Goal: Manage account settings

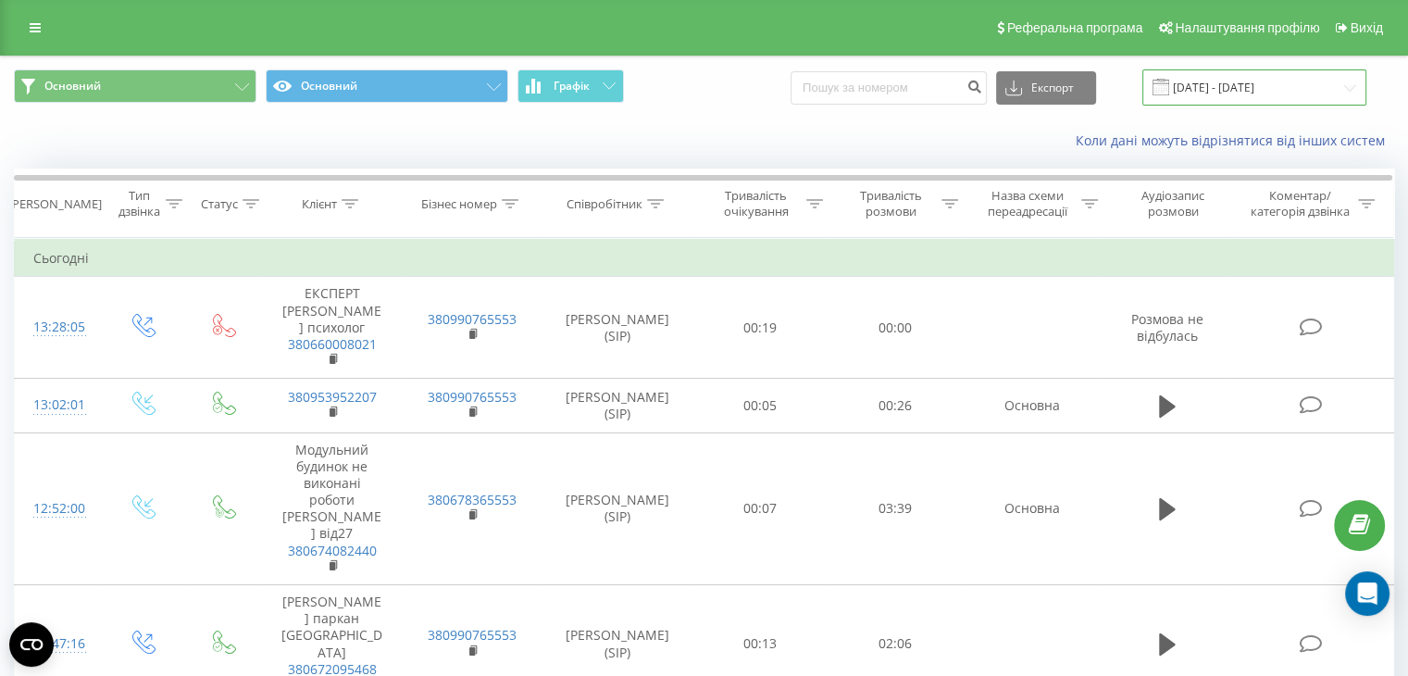
click at [1229, 85] on input "19.08.2025 - 19.08.2025" at bounding box center [1254, 87] width 224 height 36
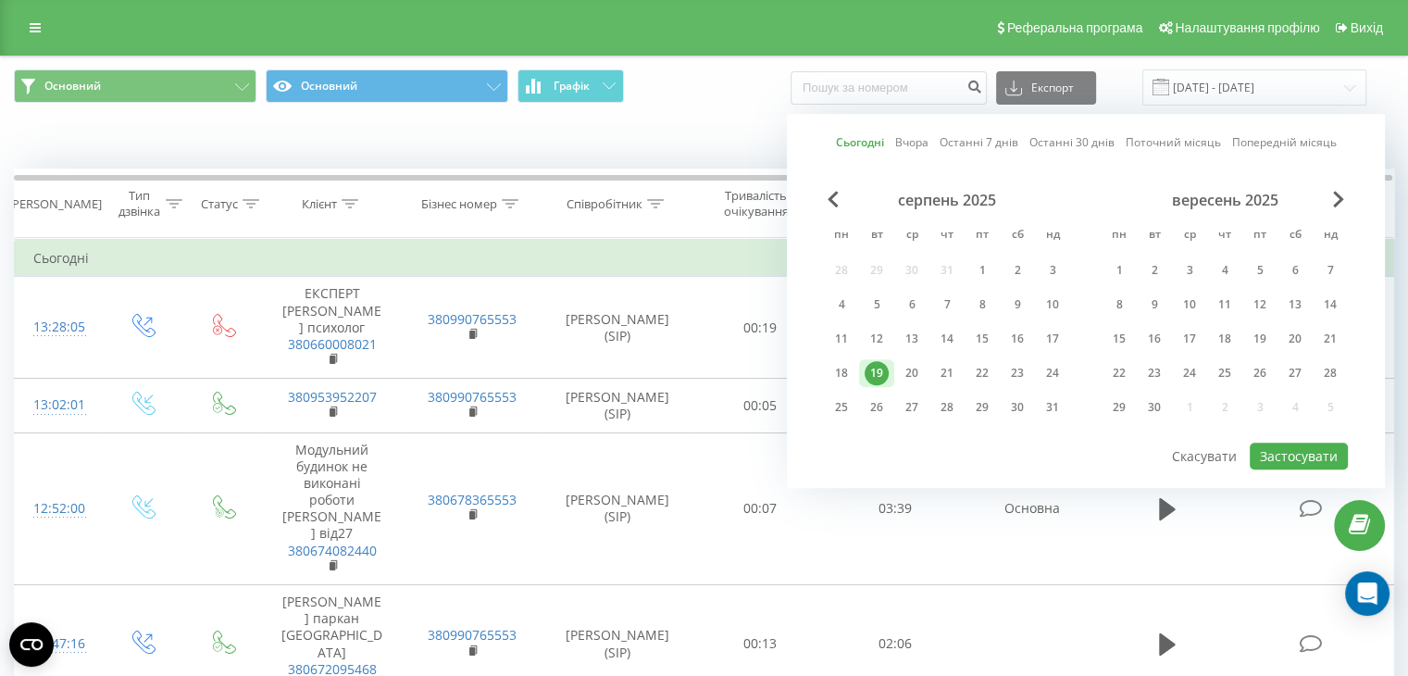
click at [878, 361] on div "19" at bounding box center [877, 373] width 24 height 24
click at [1290, 447] on button "Застосувати" at bounding box center [1299, 456] width 98 height 27
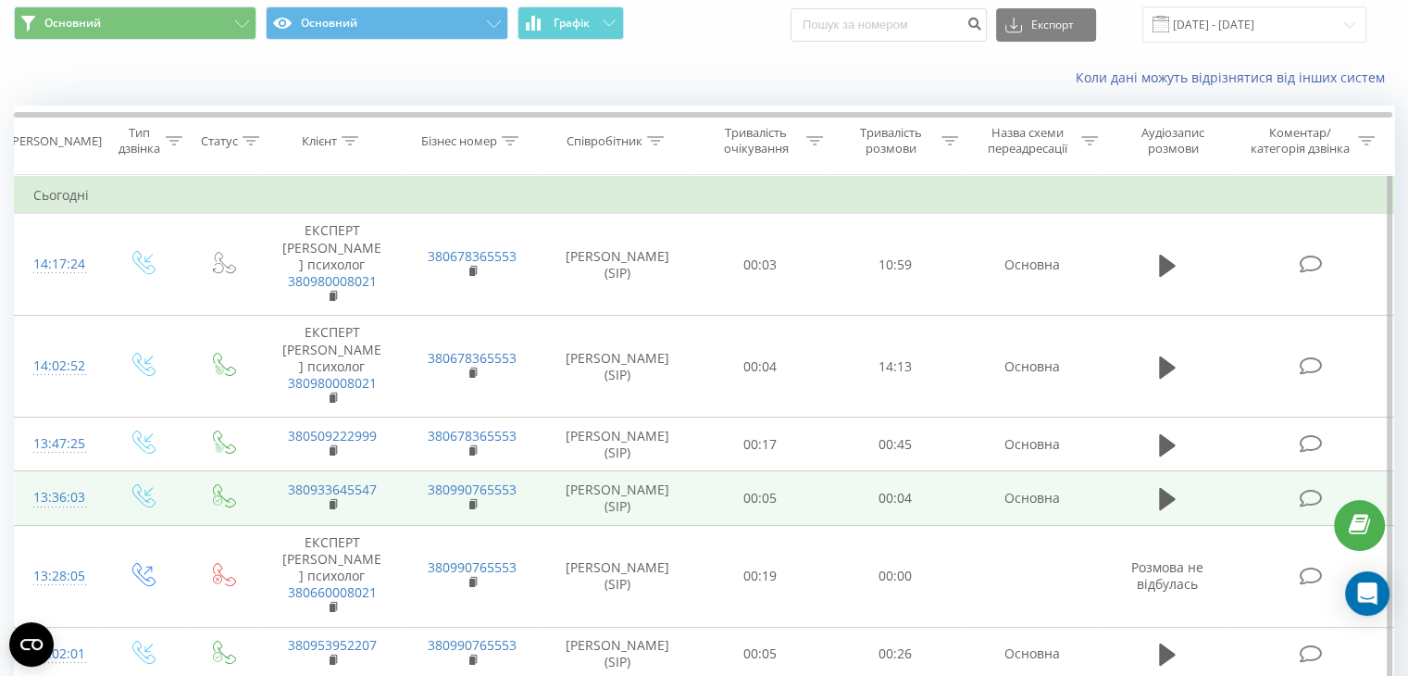
scroll to position [93, 0]
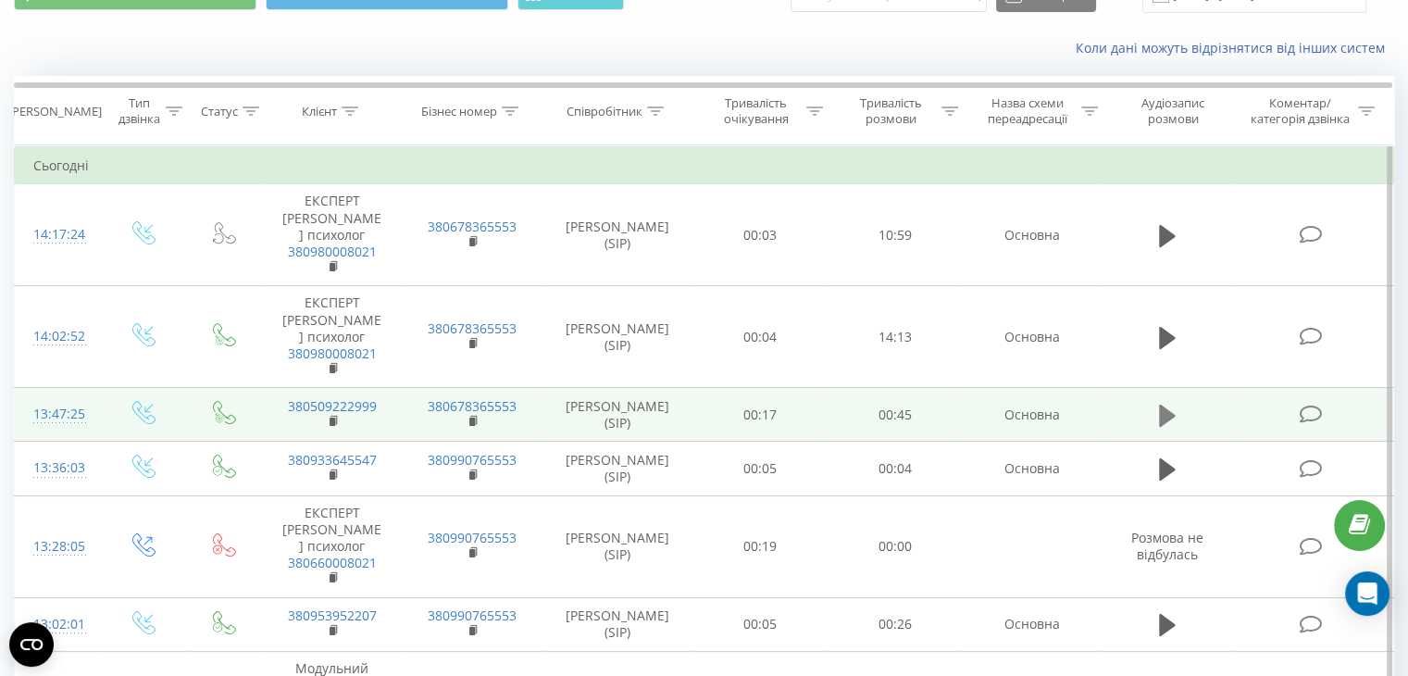
click at [1168, 427] on icon at bounding box center [1167, 416] width 17 height 22
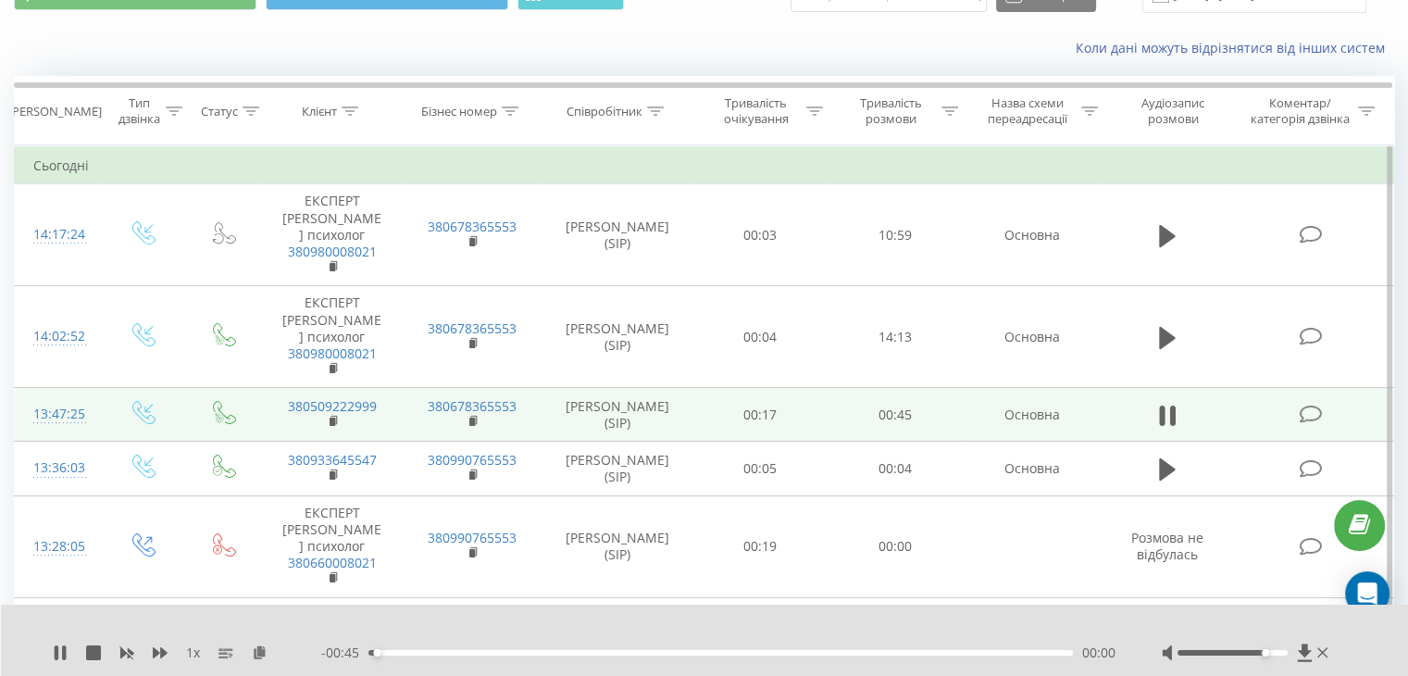
drag, startPoint x: 1237, startPoint y: 651, endPoint x: 1263, endPoint y: 657, distance: 26.7
click at [1263, 657] on div at bounding box center [1247, 652] width 170 height 19
click at [833, 653] on div "00:30" at bounding box center [720, 653] width 705 height 6
click at [1167, 429] on icon at bounding box center [1167, 416] width 17 height 26
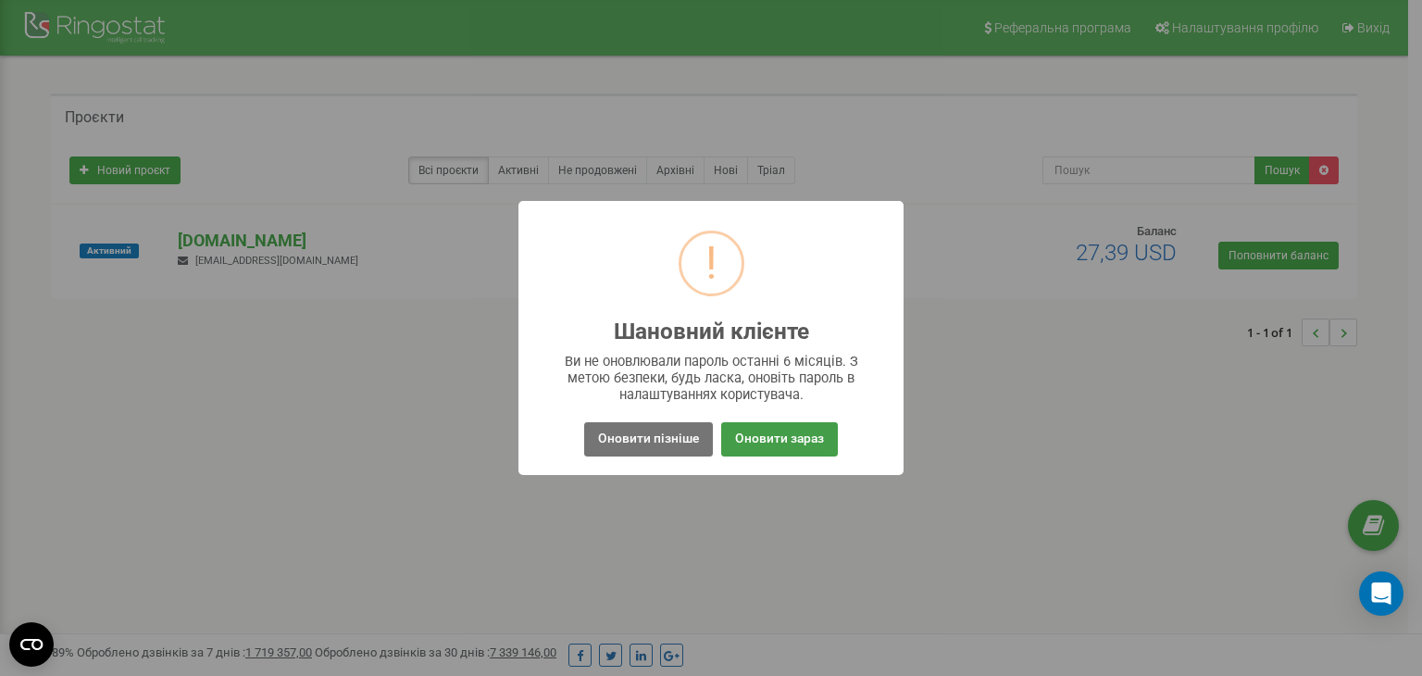
click at [797, 436] on button "Оновити зараз" at bounding box center [779, 439] width 117 height 34
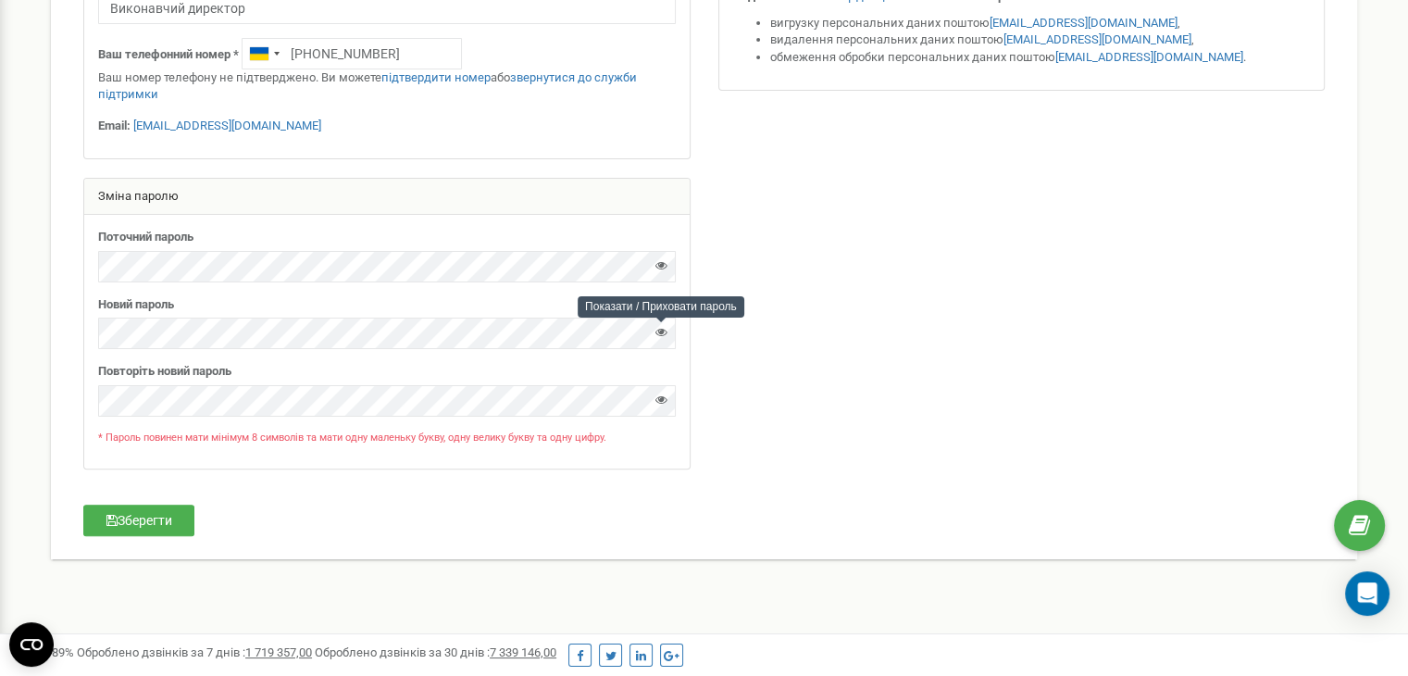
click at [660, 329] on icon at bounding box center [661, 332] width 12 height 12
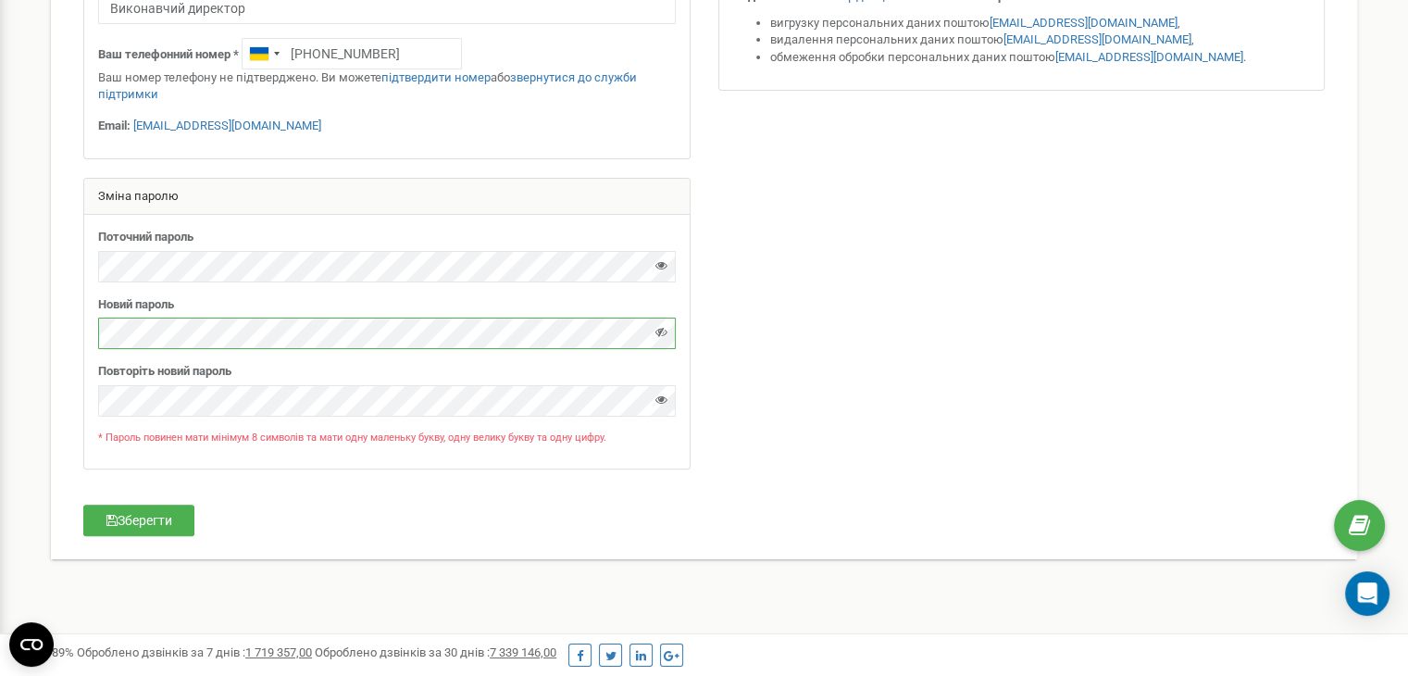
click at [94, 331] on div "Поточний пароль Новий пароль" at bounding box center [386, 341] width 605 height 253
click at [142, 517] on button "Зберегти" at bounding box center [138, 520] width 111 height 31
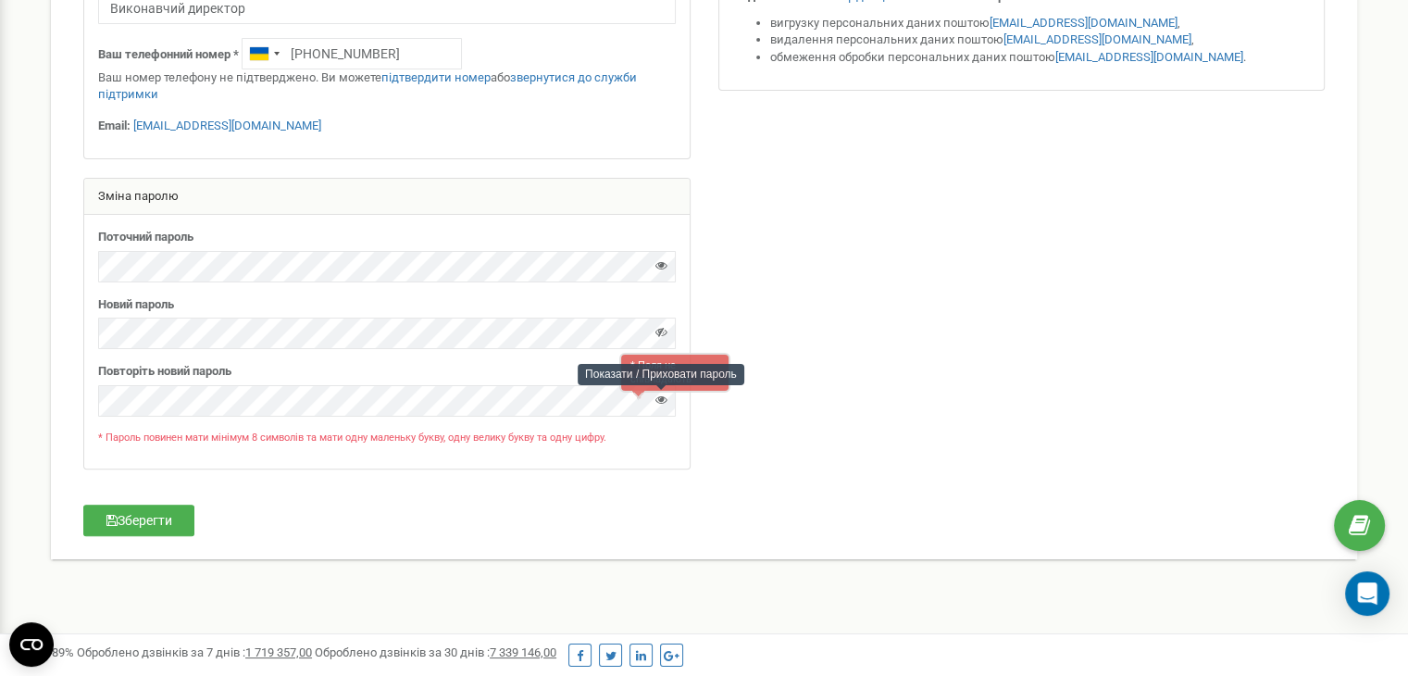
click at [656, 398] on icon at bounding box center [661, 399] width 12 height 12
click at [163, 521] on button "Зберегти" at bounding box center [138, 520] width 111 height 31
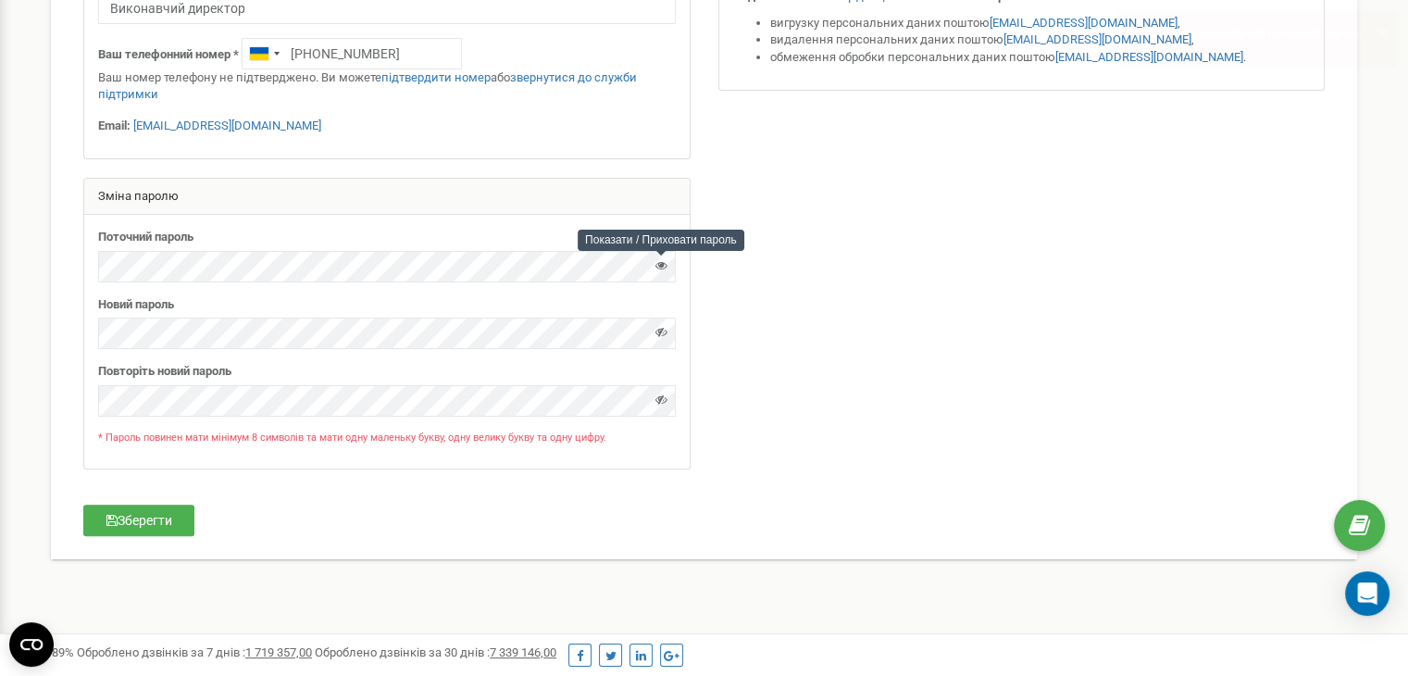
click at [667, 265] on icon at bounding box center [661, 265] width 12 height 12
click at [163, 522] on button "Зберегти" at bounding box center [138, 520] width 111 height 31
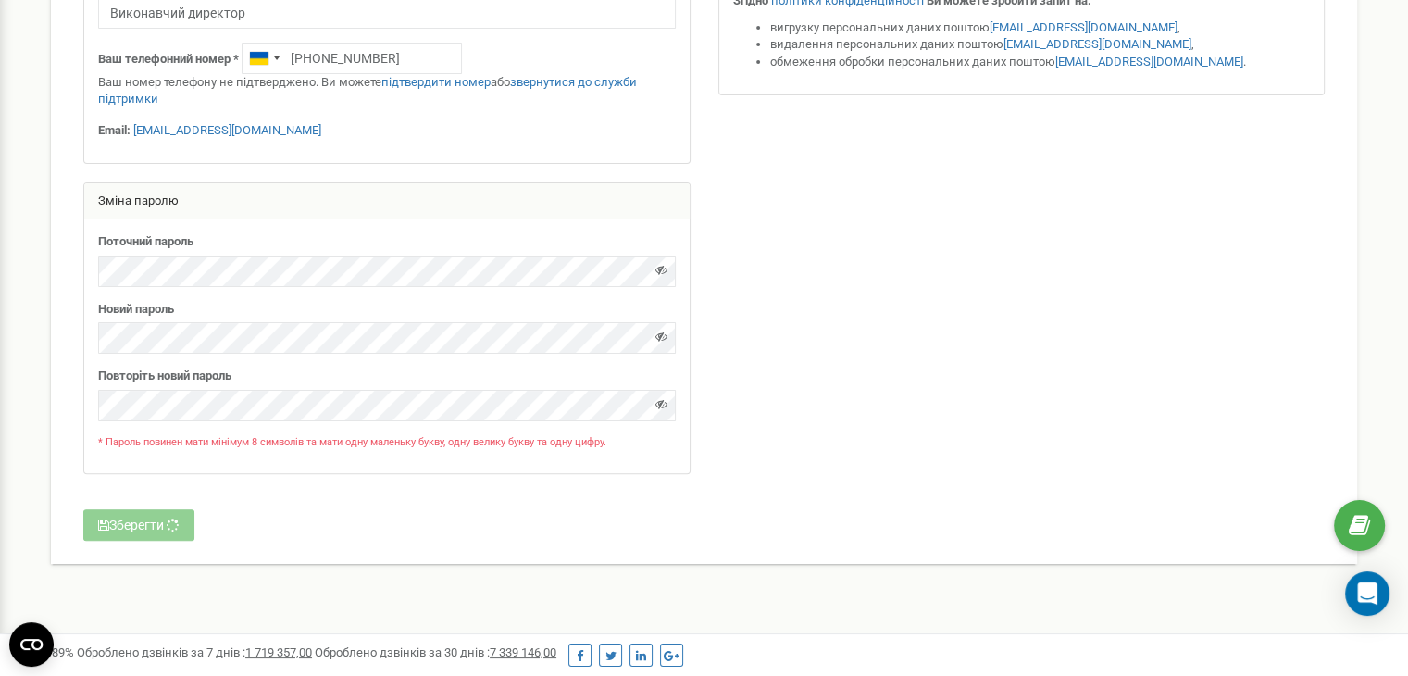
scroll to position [435, 0]
